Goal: Information Seeking & Learning: Find specific fact

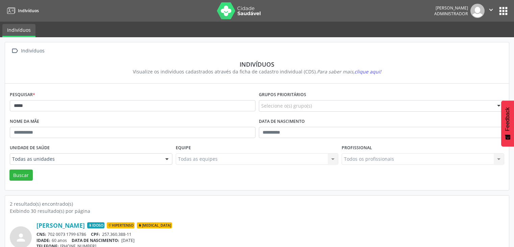
scroll to position [88, 0]
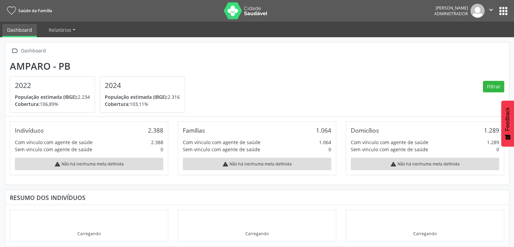
click at [504, 13] on button "apps" at bounding box center [503, 11] width 12 height 12
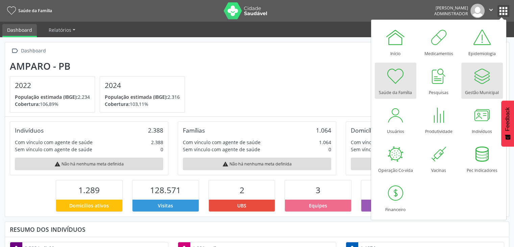
scroll to position [111, 168]
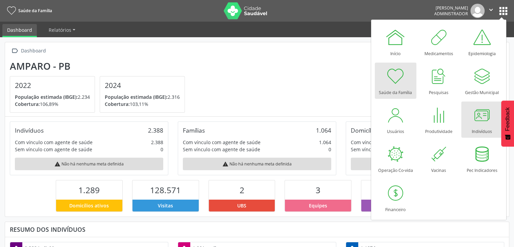
drag, startPoint x: 485, startPoint y: 121, endPoint x: 482, endPoint y: 118, distance: 3.6
click at [485, 121] on div at bounding box center [482, 115] width 20 height 20
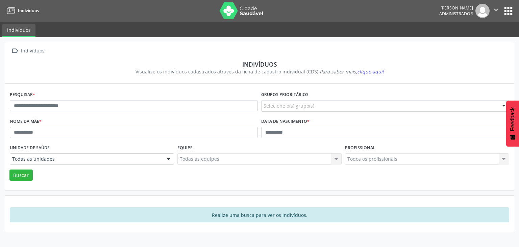
click at [152, 94] on div "Pesquisar *" at bounding box center [133, 103] width 251 height 27
click at [153, 98] on div "Pesquisar *" at bounding box center [133, 103] width 251 height 27
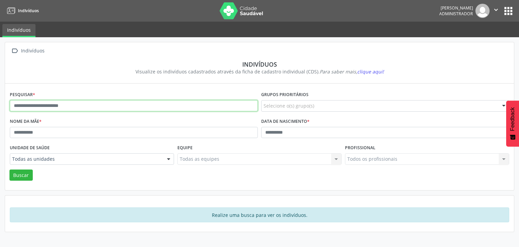
click at [148, 106] on input "text" at bounding box center [134, 105] width 248 height 11
click at [9, 169] on button "Buscar" at bounding box center [20, 174] width 23 height 11
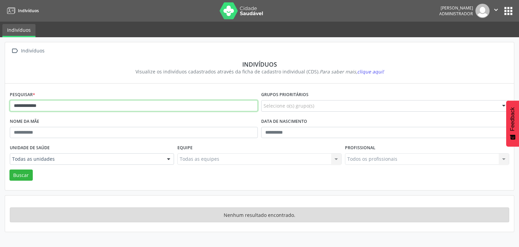
click at [118, 103] on input "**********" at bounding box center [134, 105] width 248 height 11
click at [9, 169] on button "Buscar" at bounding box center [20, 174] width 23 height 11
drag, startPoint x: 50, startPoint y: 105, endPoint x: 31, endPoint y: 103, distance: 18.7
click at [31, 103] on input "**********" at bounding box center [134, 105] width 248 height 11
type input "******"
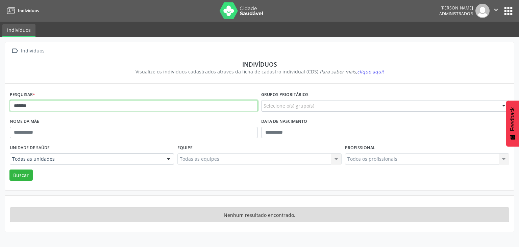
click at [9, 169] on button "Buscar" at bounding box center [20, 174] width 23 height 11
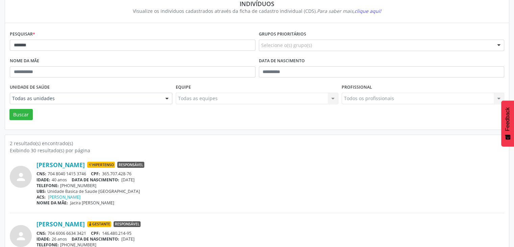
scroll to position [88, 0]
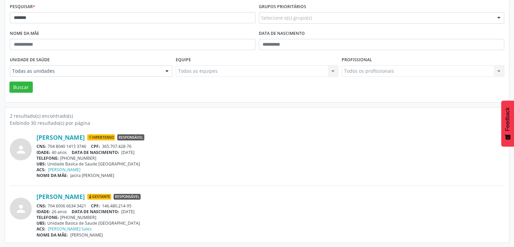
drag, startPoint x: 49, startPoint y: 144, endPoint x: 83, endPoint y: 144, distance: 34.8
click at [91, 144] on div "CNS: 704 8040 1415 3746 CPF: 365.707.428-76" at bounding box center [269, 146] width 467 height 6
drag, startPoint x: 81, startPoint y: 144, endPoint x: 94, endPoint y: 148, distance: 13.4
click at [94, 148] on span "CPF:" at bounding box center [95, 146] width 9 height 6
drag, startPoint x: 47, startPoint y: 146, endPoint x: 87, endPoint y: 147, distance: 39.9
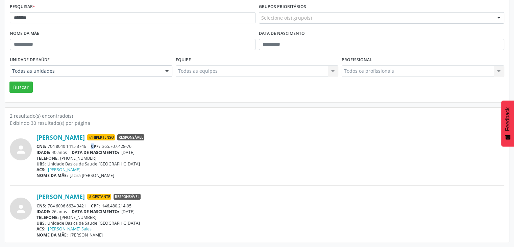
click at [88, 147] on div "CNS: 704 8040 1415 3746 CPF: 365.707.428-76" at bounding box center [269, 146] width 467 height 6
copy div "704 8040 1415 3746"
drag, startPoint x: 123, startPoint y: 151, endPoint x: 145, endPoint y: 151, distance: 22.0
click at [145, 151] on div "IDADE: 40 anos DATA DE NASCIMENTO: 03/04/1985" at bounding box center [269, 152] width 467 height 6
copy span "03/04/1985"
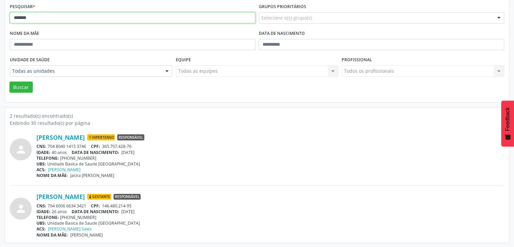
click at [61, 17] on input "******" at bounding box center [133, 17] width 246 height 11
type input "******"
click at [9, 81] on button "Buscar" at bounding box center [20, 86] width 23 height 11
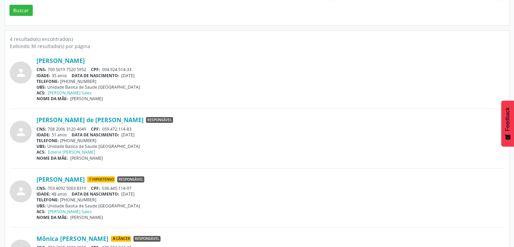
scroll to position [169, 0]
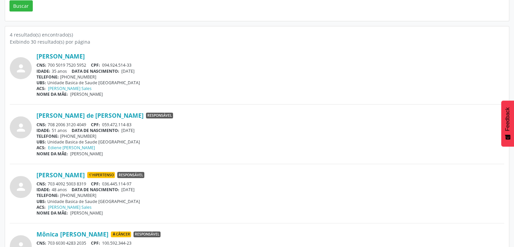
drag, startPoint x: 48, startPoint y: 65, endPoint x: 88, endPoint y: 62, distance: 39.6
click at [88, 62] on div "CNS: 700 5019 7520 5952 CPF: 094.924.514-33" at bounding box center [269, 65] width 467 height 6
drag, startPoint x: 77, startPoint y: 68, endPoint x: 87, endPoint y: 62, distance: 11.5
click at [87, 62] on div "CNS: 700 5019 7520 5952 CPF: 094.924.514-33" at bounding box center [269, 65] width 467 height 6
copy div "700 5019 7520 5952"
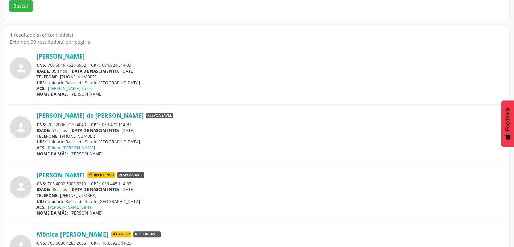
drag, startPoint x: 124, startPoint y: 70, endPoint x: 146, endPoint y: 70, distance: 22.6
click at [146, 70] on div "IDADE: 35 anos DATA DE NASCIMENTO: 12/11/1989" at bounding box center [269, 71] width 467 height 6
copy span "12/11/1989"
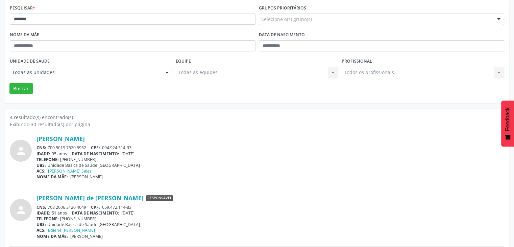
scroll to position [0, 0]
